Goal: Task Accomplishment & Management: Manage account settings

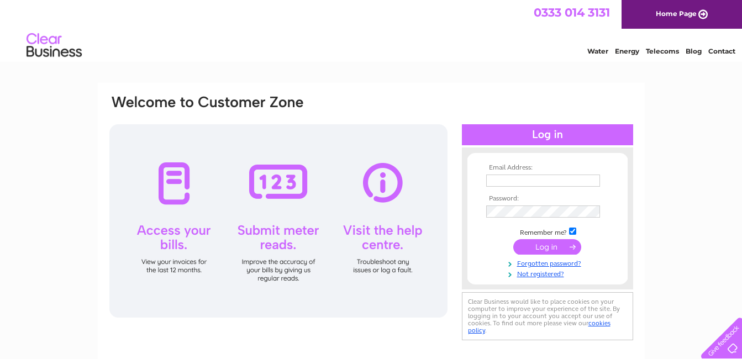
type input "info@dorsetpoultry.co.uk"
click at [535, 249] on input "submit" at bounding box center [548, 246] width 68 height 15
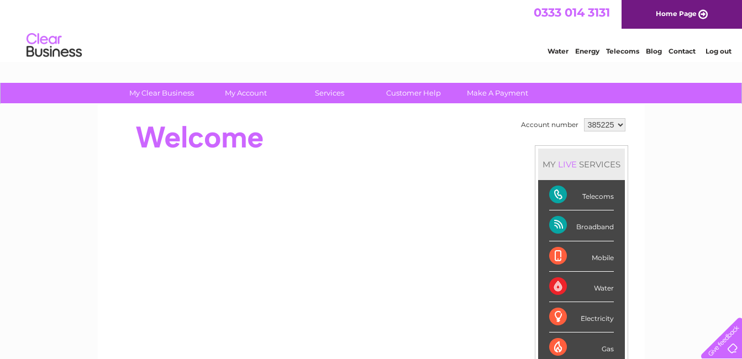
click at [553, 222] on div "Broadband" at bounding box center [582, 226] width 65 height 30
click at [695, 17] on link "Home Page" at bounding box center [682, 14] width 121 height 29
